Goal: Task Accomplishment & Management: Complete application form

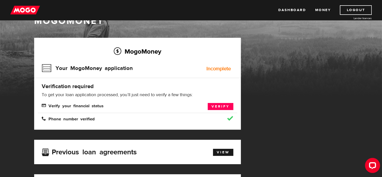
scroll to position [50, 0]
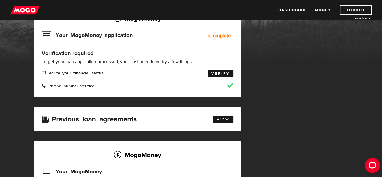
click at [222, 71] on link "Verify" at bounding box center [221, 73] width 26 height 7
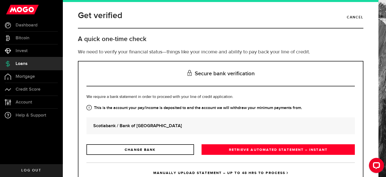
scroll to position [21, 0]
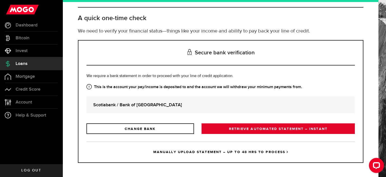
click at [234, 127] on link "RETRIEVE AUTOMATED STATEMENT – INSTANT" at bounding box center [277, 128] width 153 height 11
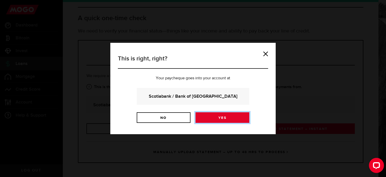
click at [219, 118] on link "Yes" at bounding box center [222, 117] width 54 height 11
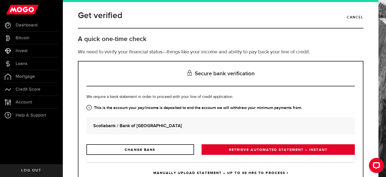
click at [255, 147] on link "RETRIEVE AUTOMATED STATEMENT – INSTANT" at bounding box center [277, 149] width 153 height 11
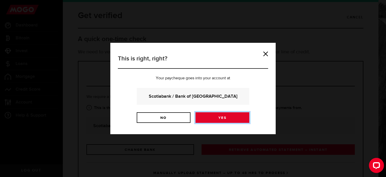
click at [221, 114] on link "Yes" at bounding box center [222, 117] width 54 height 11
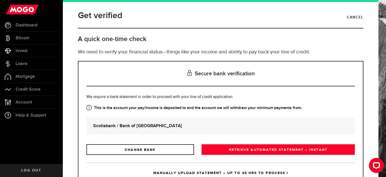
click at [261, 148] on link "RETRIEVE AUTOMATED STATEMENT – INSTANT" at bounding box center [277, 149] width 153 height 11
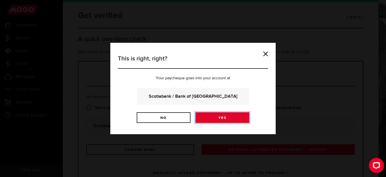
click at [224, 116] on link "Yes" at bounding box center [222, 117] width 54 height 11
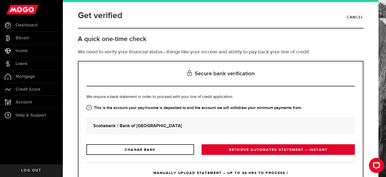
click at [269, 149] on link "RETRIEVE AUTOMATED STATEMENT – INSTANT" at bounding box center [277, 149] width 153 height 11
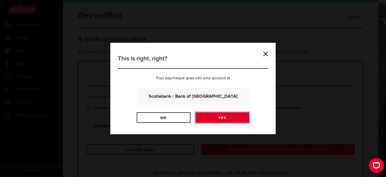
click at [218, 116] on link "Yes" at bounding box center [222, 117] width 54 height 11
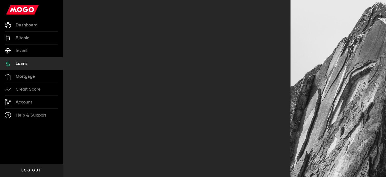
click at [26, 64] on span "Loans" at bounding box center [22, 63] width 12 height 5
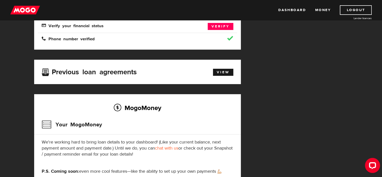
scroll to position [100, 0]
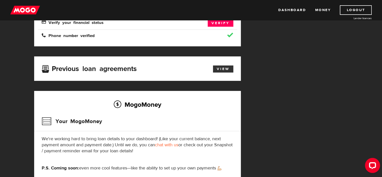
click at [217, 66] on link "View" at bounding box center [223, 68] width 20 height 7
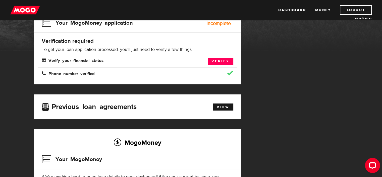
scroll to position [50, 0]
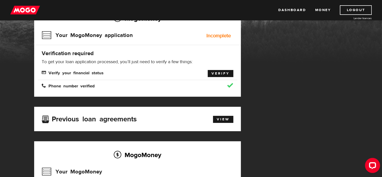
click at [218, 74] on link "Verify" at bounding box center [221, 73] width 26 height 7
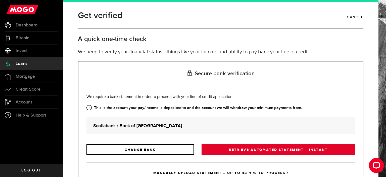
click at [254, 149] on link "RETRIEVE AUTOMATED STATEMENT – INSTANT" at bounding box center [277, 149] width 153 height 11
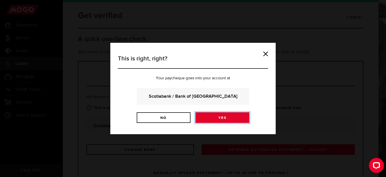
click at [229, 120] on link "Yes" at bounding box center [222, 117] width 54 height 11
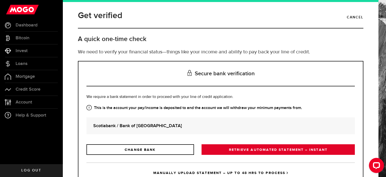
click at [262, 150] on link "RETRIEVE AUTOMATED STATEMENT – INSTANT" at bounding box center [277, 149] width 153 height 11
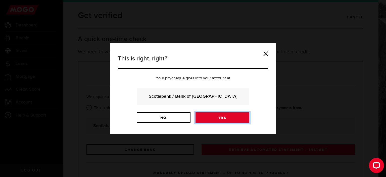
click at [222, 117] on link "Yes" at bounding box center [222, 117] width 54 height 11
